Goal: Task Accomplishment & Management: Manage account settings

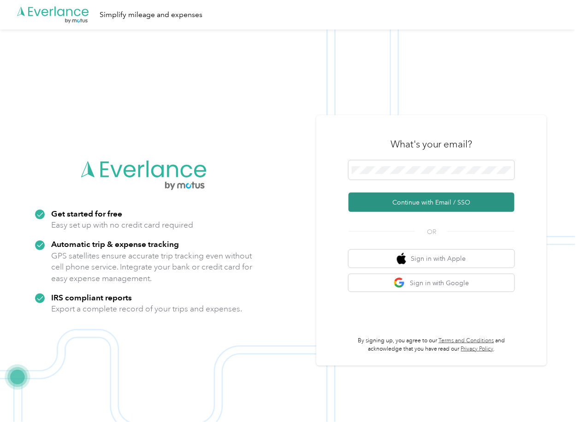
click at [381, 202] on button "Continue with Email / SSO" at bounding box center [431, 202] width 166 height 19
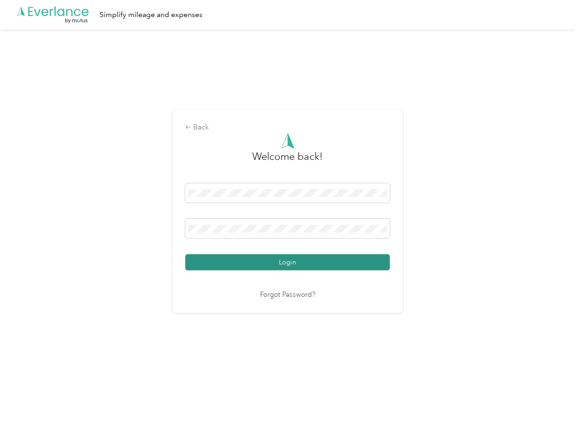
click at [218, 260] on button "Login" at bounding box center [287, 262] width 205 height 16
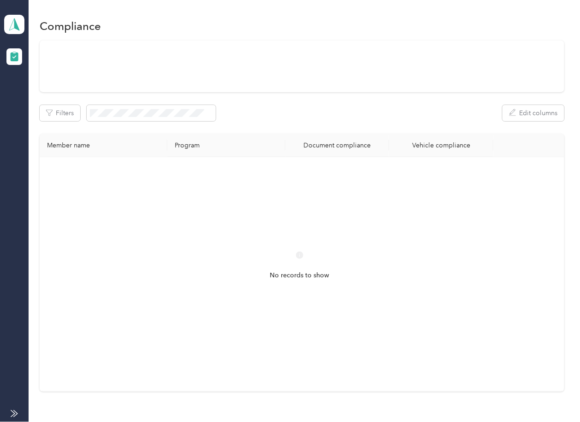
click at [351, 128] on div "Filters Edit columns Member name Program Document compliance Vehicle compliance…" at bounding box center [302, 216] width 524 height 351
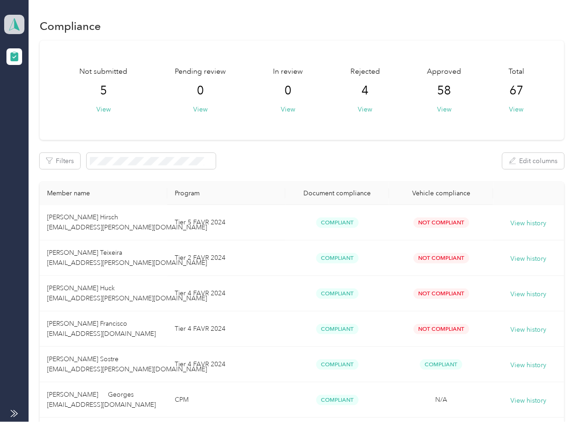
click at [8, 21] on icon at bounding box center [14, 24] width 14 height 13
click at [38, 94] on div "Log out" at bounding box center [29, 97] width 35 height 10
